Goal: Task Accomplishment & Management: Manage account settings

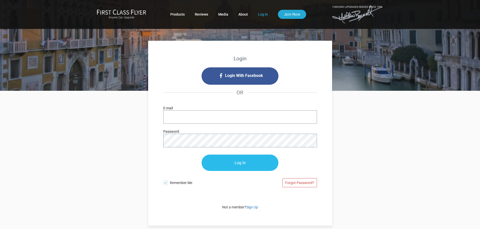
type input "[EMAIL_ADDRESS][PERSON_NAME][DOMAIN_NAME]"
click at [240, 164] on input "Log In" at bounding box center [239, 163] width 77 height 16
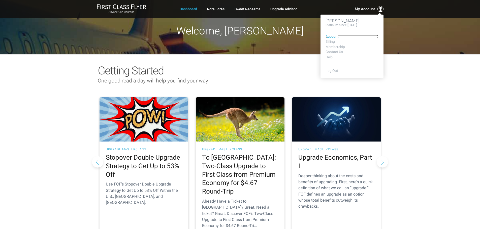
click at [333, 37] on link "Account" at bounding box center [351, 37] width 53 height 4
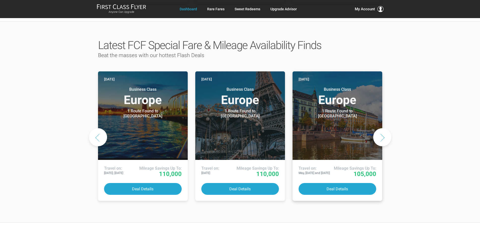
scroll to position [252, 0]
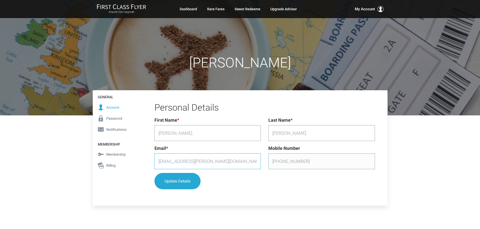
drag, startPoint x: 197, startPoint y: 162, endPoint x: 151, endPoint y: 157, distance: 45.8
click at [151, 157] on div "Email * marc.lewis@mastec.com" at bounding box center [208, 159] width 114 height 28
type input "marclewis54@outlook.com"
click at [178, 182] on button "Update Details" at bounding box center [177, 181] width 46 height 16
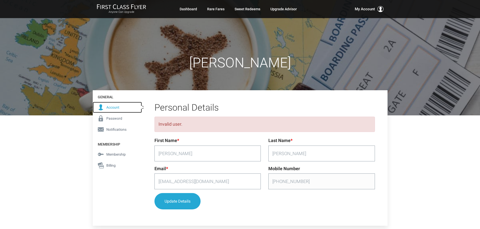
click at [116, 106] on span "Account" at bounding box center [112, 108] width 13 height 6
click at [109, 108] on span "Account" at bounding box center [112, 108] width 13 height 6
click at [295, 126] on div "Invalid user." at bounding box center [264, 124] width 220 height 15
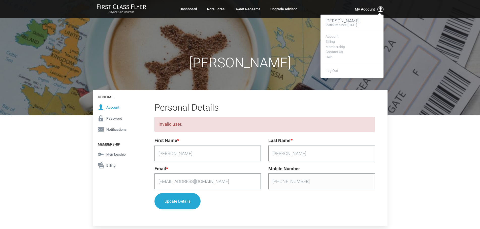
click at [364, 9] on span "My Account" at bounding box center [364, 9] width 20 height 6
click at [333, 37] on link "Account" at bounding box center [351, 37] width 53 height 4
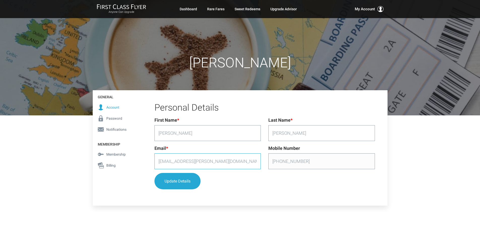
click at [224, 163] on input "[EMAIL_ADDRESS][PERSON_NAME][DOMAIN_NAME]" at bounding box center [207, 162] width 106 height 16
click at [170, 163] on input "[EMAIL_ADDRESS][PERSON_NAME][DOMAIN_NAME]" at bounding box center [207, 162] width 106 height 16
drag, startPoint x: 217, startPoint y: 162, endPoint x: 184, endPoint y: 162, distance: 33.0
click at [184, 162] on input "[EMAIL_ADDRESS][PERSON_NAME][DOMAIN_NAME]" at bounding box center [207, 162] width 106 height 16
click at [169, 162] on input "marc.lewis@" at bounding box center [207, 162] width 106 height 16
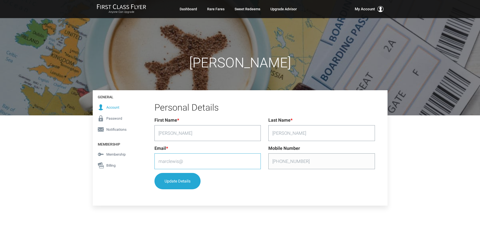
click at [178, 161] on input "marclewis@" at bounding box center [207, 162] width 106 height 16
click at [195, 162] on input "marclewis54@" at bounding box center [207, 162] width 106 height 16
type input "marclewis54@outlook.com"
click at [177, 181] on button "Update Details" at bounding box center [177, 181] width 46 height 16
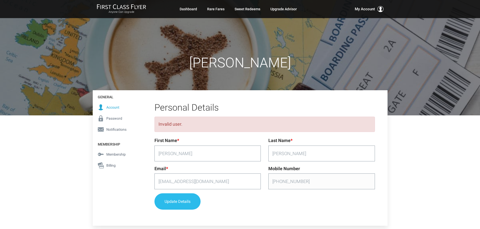
click at [184, 201] on button "Update Details" at bounding box center [177, 202] width 46 height 16
click at [185, 200] on button "Update Details" at bounding box center [177, 202] width 46 height 16
drag, startPoint x: 209, startPoint y: 184, endPoint x: 158, endPoint y: 178, distance: 50.9
click at [158, 178] on input "marclewis54@outlook.com" at bounding box center [207, 182] width 106 height 16
click at [392, 140] on div "Jurdon Marc Lewis General Account Password Notifications Membership Membership …" at bounding box center [240, 191] width 480 height 382
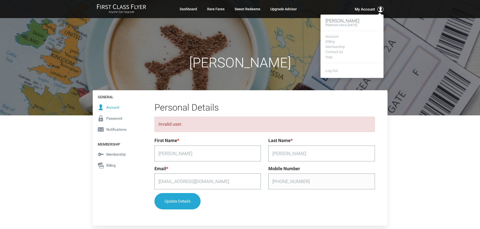
click at [371, 10] on span "My Account" at bounding box center [364, 9] width 20 height 6
click at [332, 52] on link "Contact Us" at bounding box center [351, 52] width 53 height 4
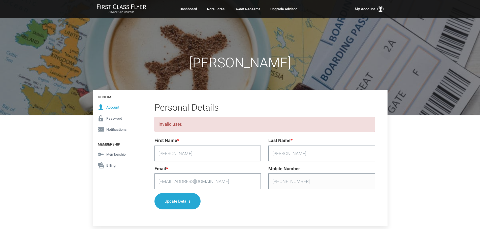
click at [414, 132] on div "Jurdon Marc Lewis General Account Password Notifications Membership Membership …" at bounding box center [240, 191] width 480 height 382
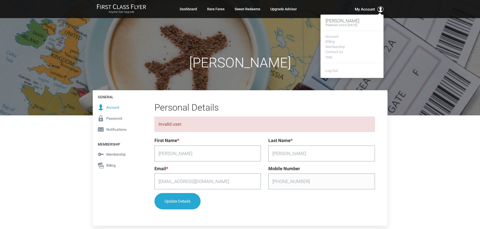
click at [366, 10] on span "My Account" at bounding box center [364, 9] width 20 height 6
click at [332, 36] on link "Account" at bounding box center [351, 37] width 53 height 4
click at [334, 37] on link "Account" at bounding box center [351, 37] width 53 height 4
